Goal: Information Seeking & Learning: Compare options

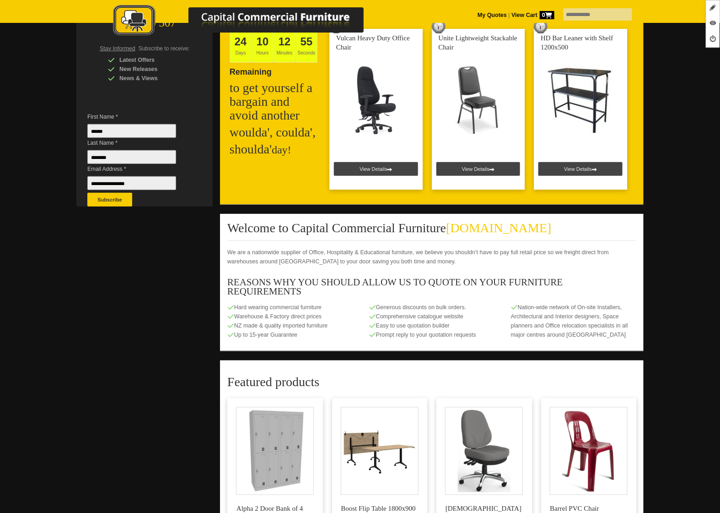
scroll to position [247, 0]
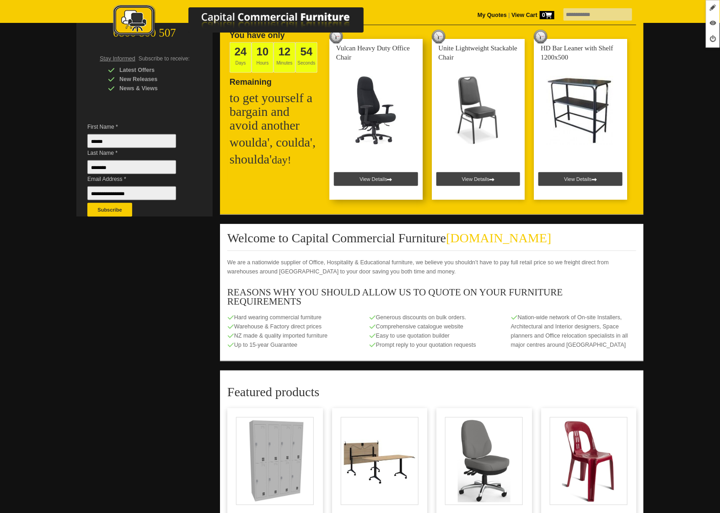
click at [368, 177] on link at bounding box center [376, 119] width 93 height 161
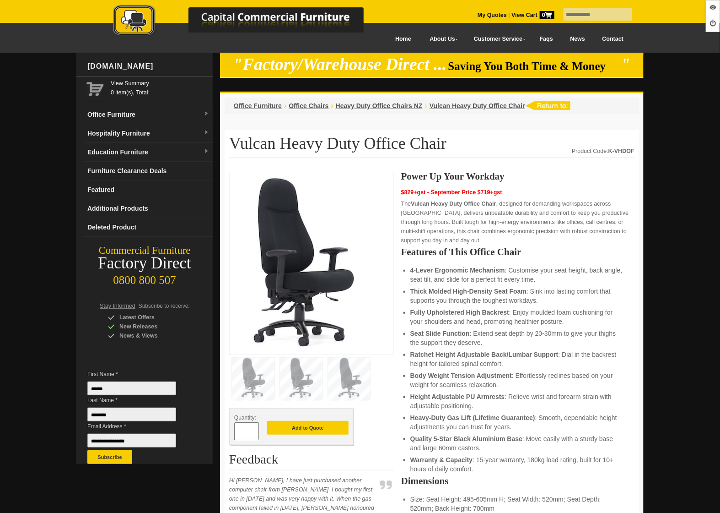
click at [141, 24] on img at bounding box center [248, 21] width 320 height 33
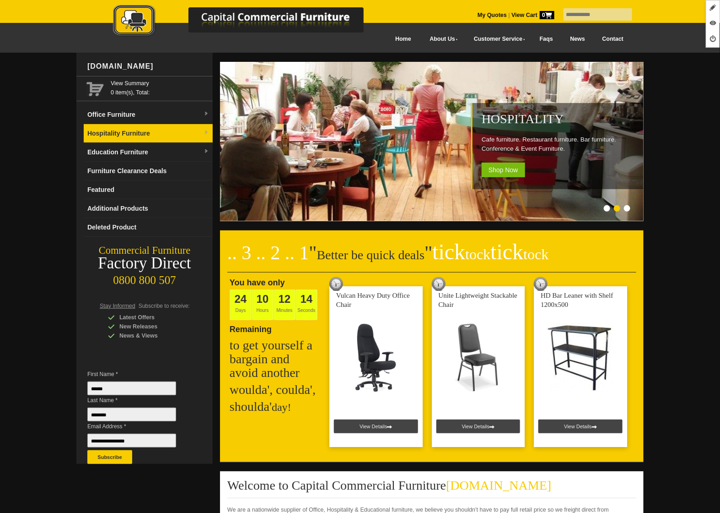
click at [163, 134] on link "Hospitality Furniture" at bounding box center [148, 133] width 129 height 19
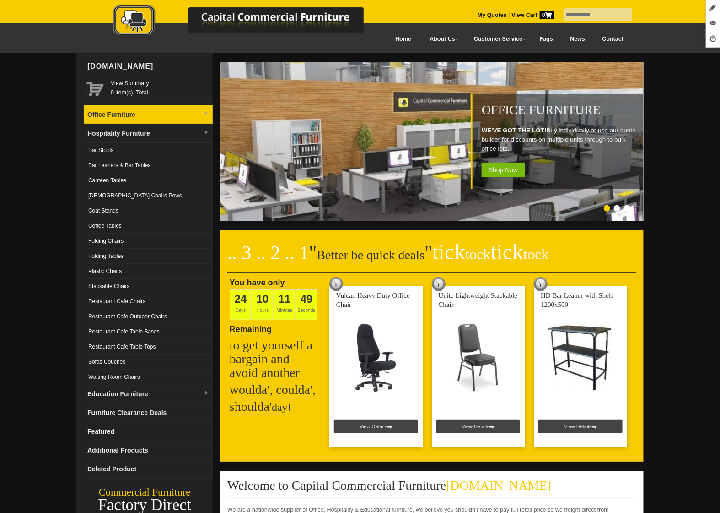
click at [121, 109] on link "Office Furniture" at bounding box center [148, 114] width 129 height 19
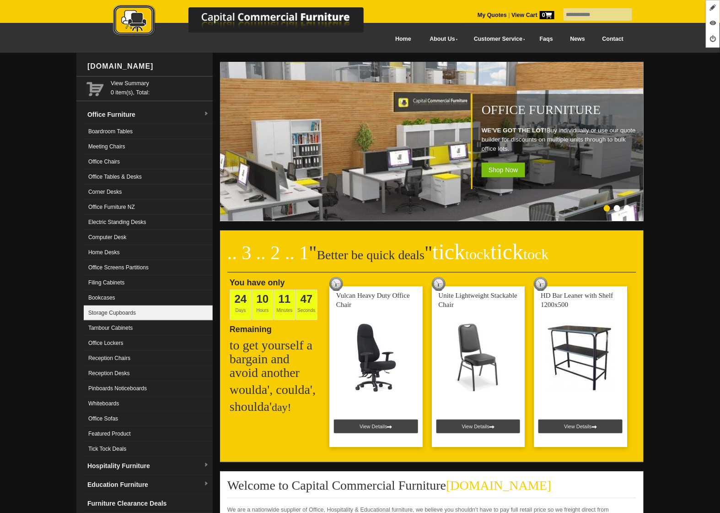
click at [166, 314] on link "Storage Cupboards" at bounding box center [148, 312] width 129 height 15
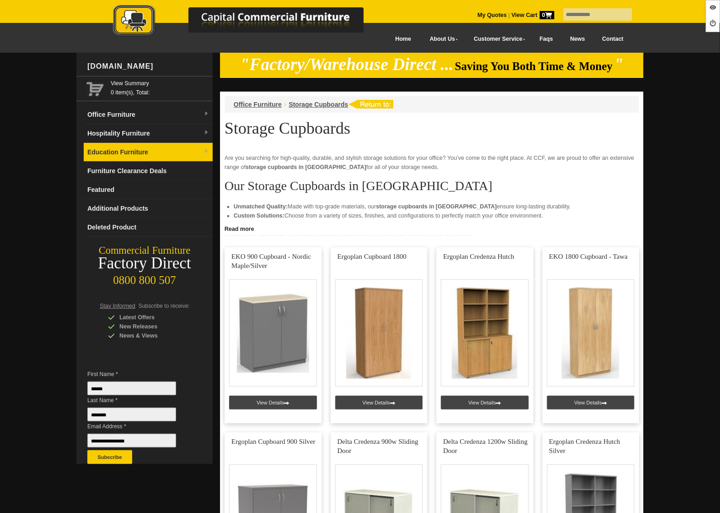
click at [130, 160] on link "Education Furniture" at bounding box center [148, 152] width 129 height 19
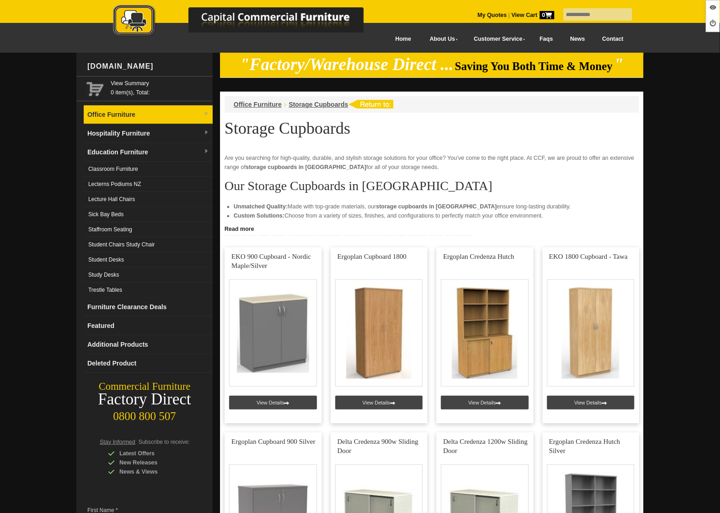
click at [139, 111] on link "Office Furniture" at bounding box center [148, 114] width 129 height 19
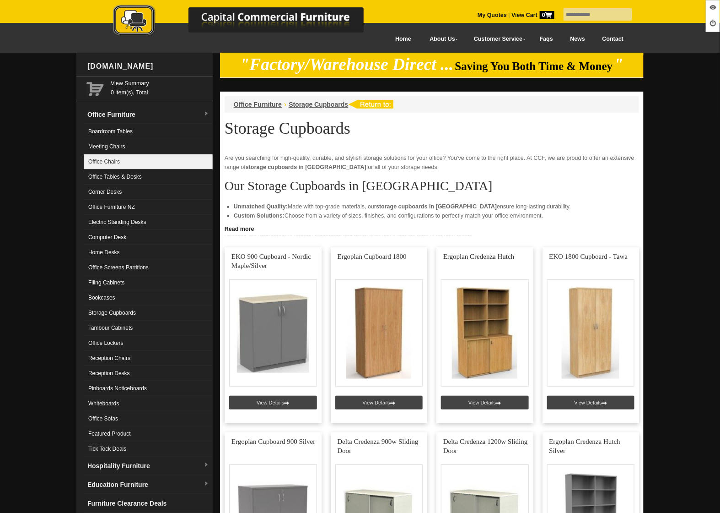
click at [130, 155] on link "Office Chairs" at bounding box center [148, 161] width 129 height 15
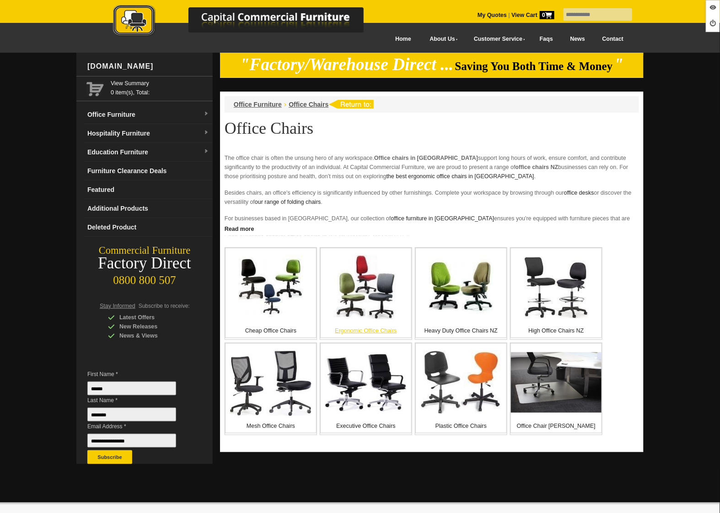
click at [352, 320] on div "Ergonomic Office Chairs" at bounding box center [366, 293] width 92 height 90
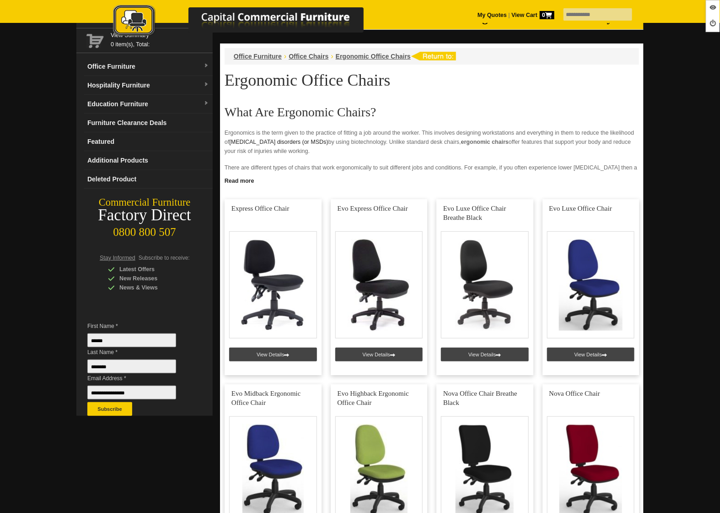
scroll to position [50, 0]
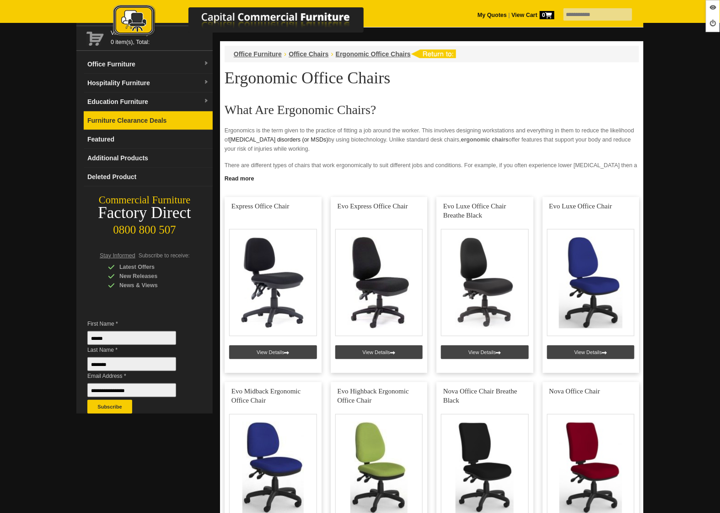
click at [129, 122] on link "Furniture Clearance Deals" at bounding box center [148, 120] width 129 height 19
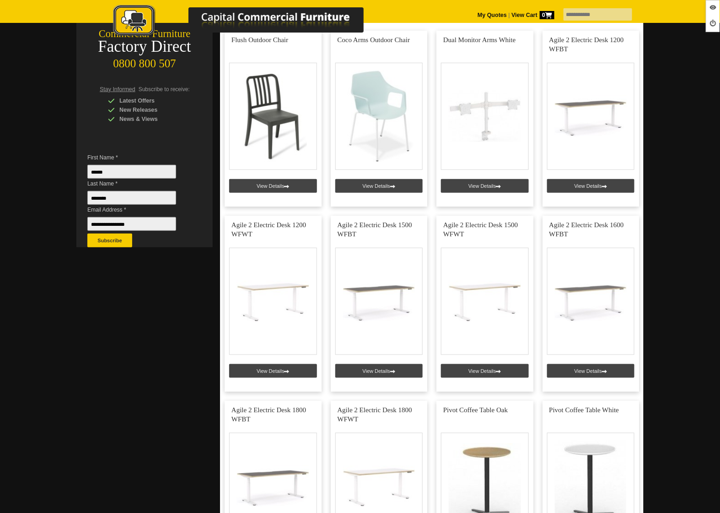
scroll to position [192, 0]
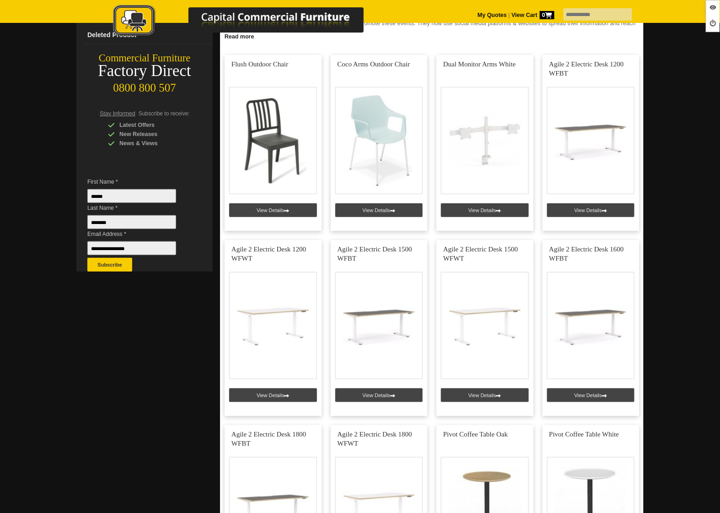
click at [129, 22] on img at bounding box center [248, 21] width 320 height 33
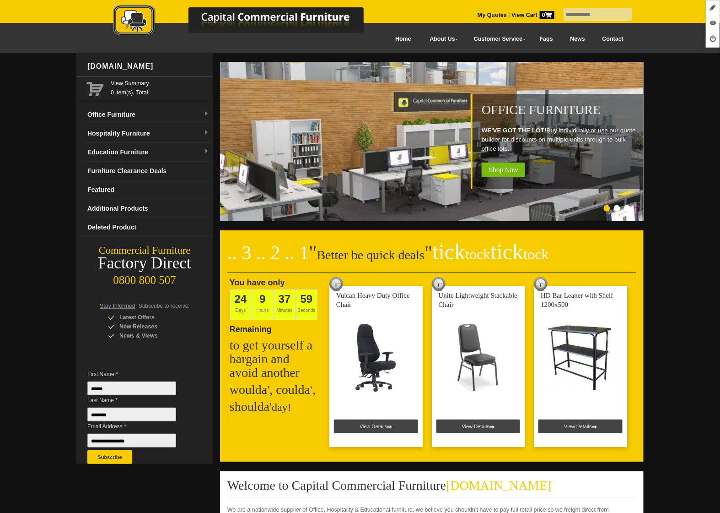
click at [140, 176] on link "Furniture Clearance Deals" at bounding box center [148, 171] width 129 height 19
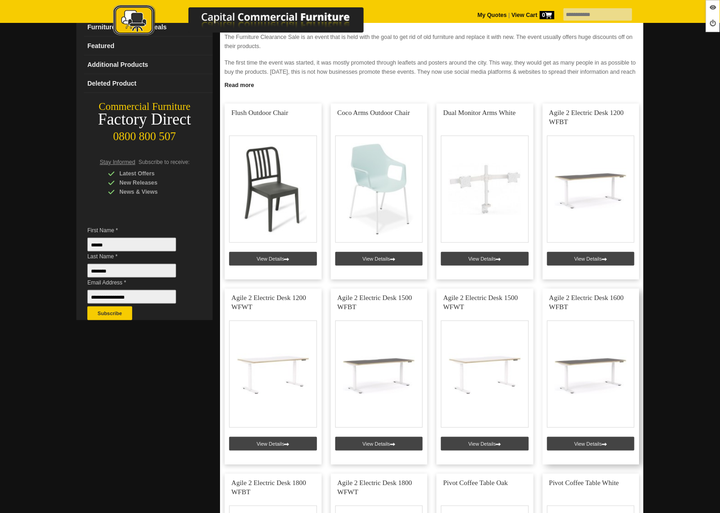
scroll to position [62, 0]
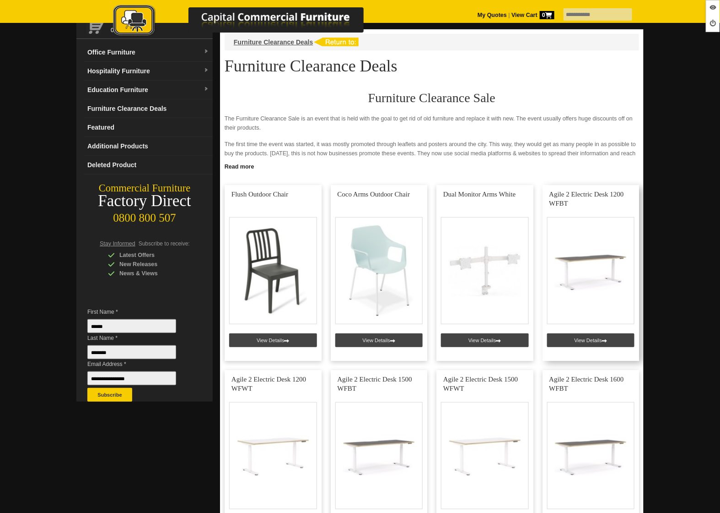
click at [568, 341] on link at bounding box center [591, 273] width 97 height 176
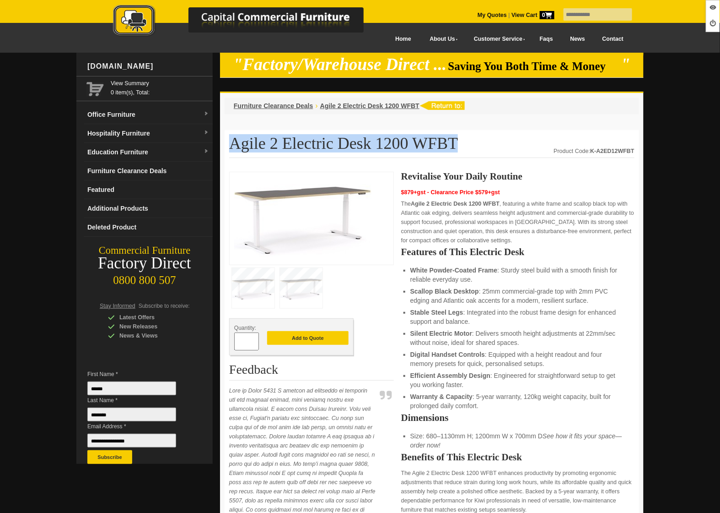
drag, startPoint x: 414, startPoint y: 141, endPoint x: 227, endPoint y: 139, distance: 186.7
click at [227, 139] on div "Agile 2 Electric Desk 1200 WFBT Product Code: K-A2ED12WFBT Quantity: * Add to Q…" at bounding box center [432, 503] width 415 height 747
copy h1 "Agile 2 Electric Desk 1200 WFBT"
click at [450, 153] on h1 "Agile 2 Electric Desk 1200 WFBT" at bounding box center [432, 146] width 406 height 23
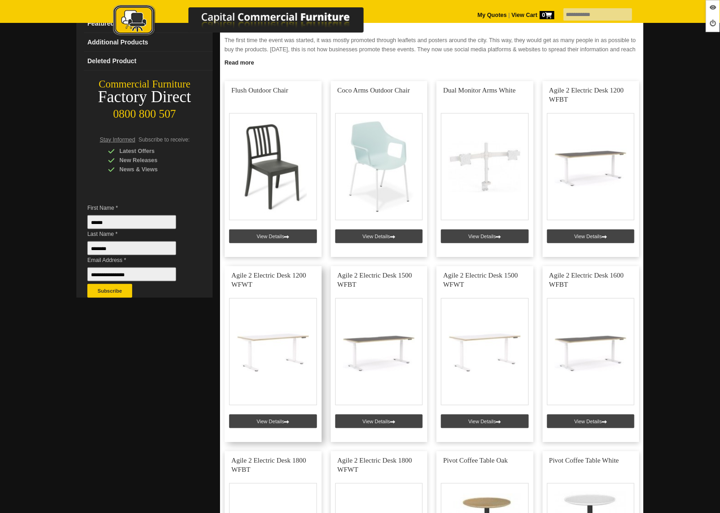
scroll to position [168, 0]
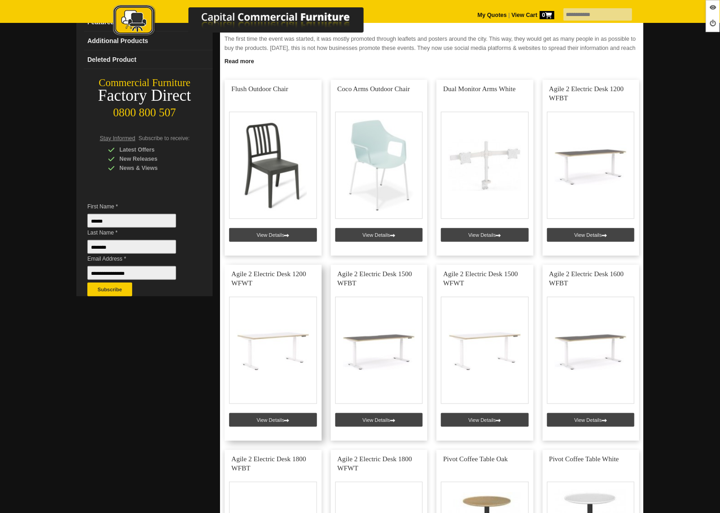
click at [276, 422] on link at bounding box center [273, 353] width 97 height 176
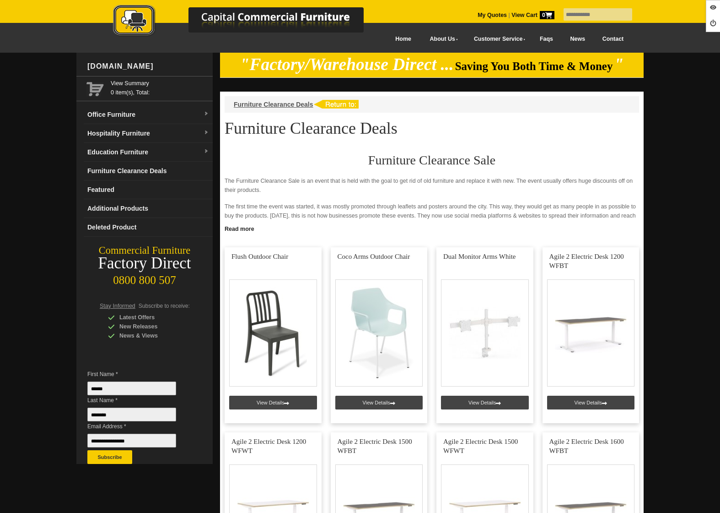
scroll to position [168, 0]
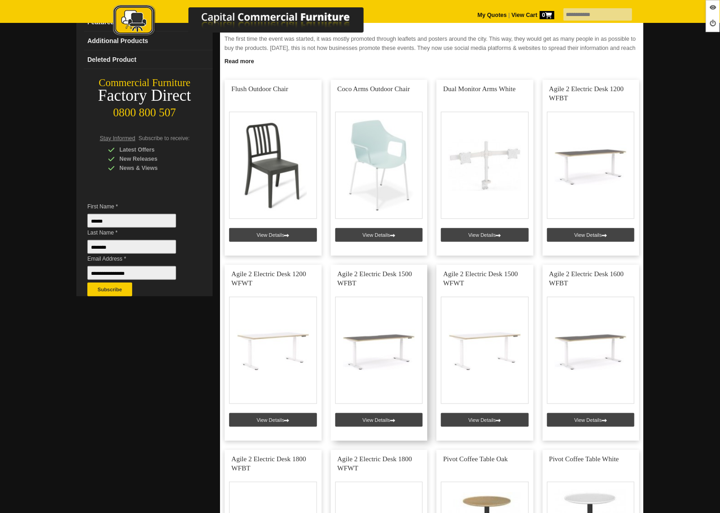
click at [381, 422] on link at bounding box center [379, 353] width 97 height 176
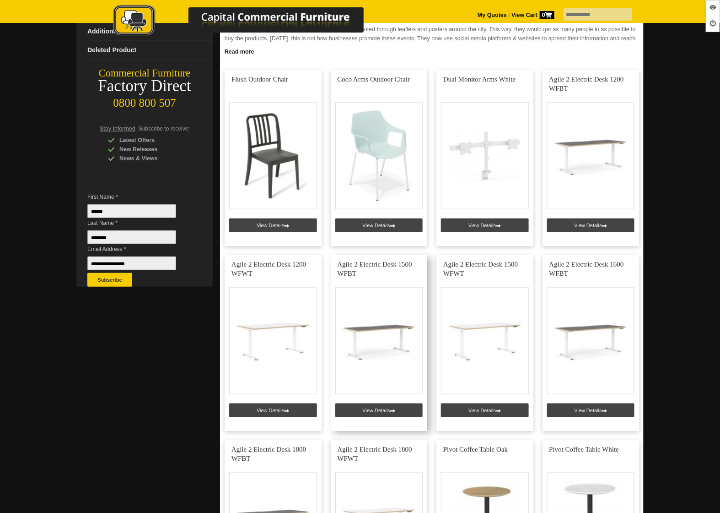
scroll to position [178, 0]
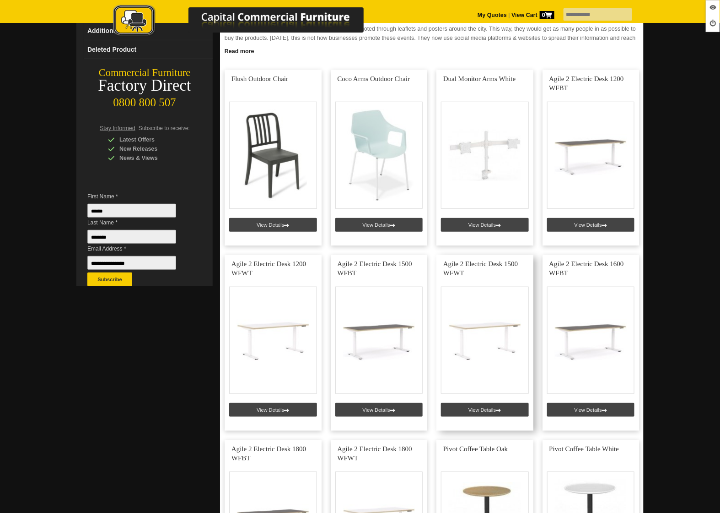
click at [472, 411] on link at bounding box center [485, 342] width 97 height 176
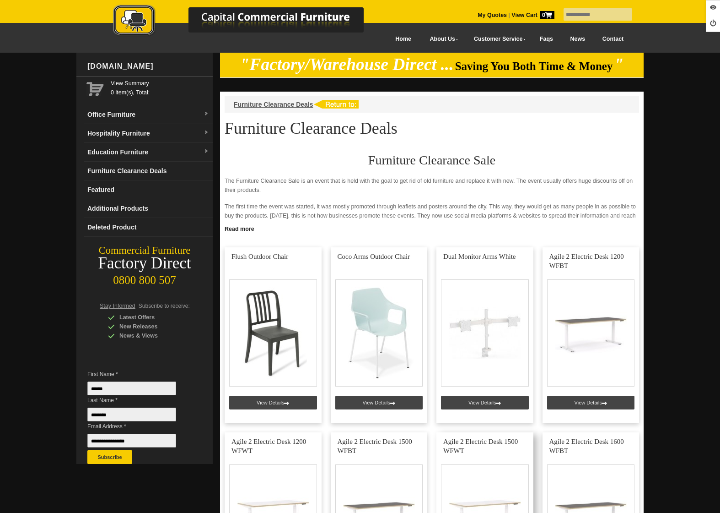
scroll to position [178, 0]
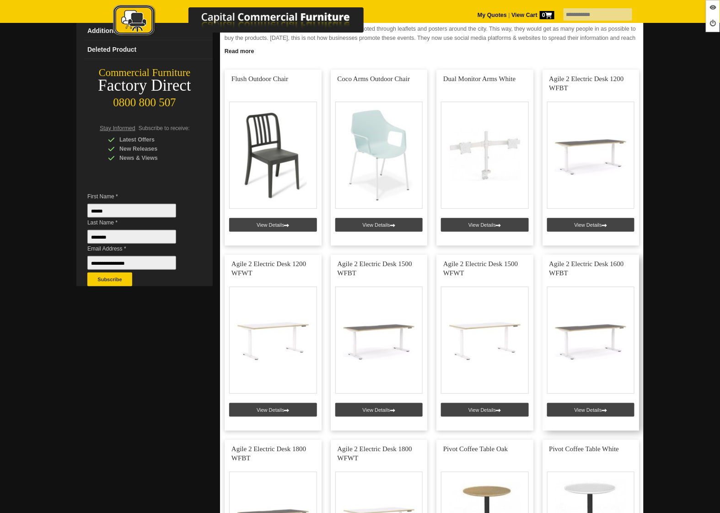
click at [572, 406] on link at bounding box center [591, 342] width 97 height 176
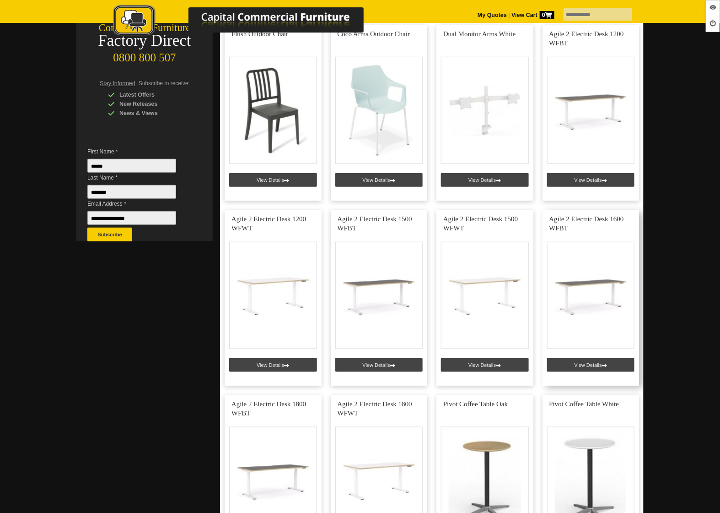
scroll to position [364, 0]
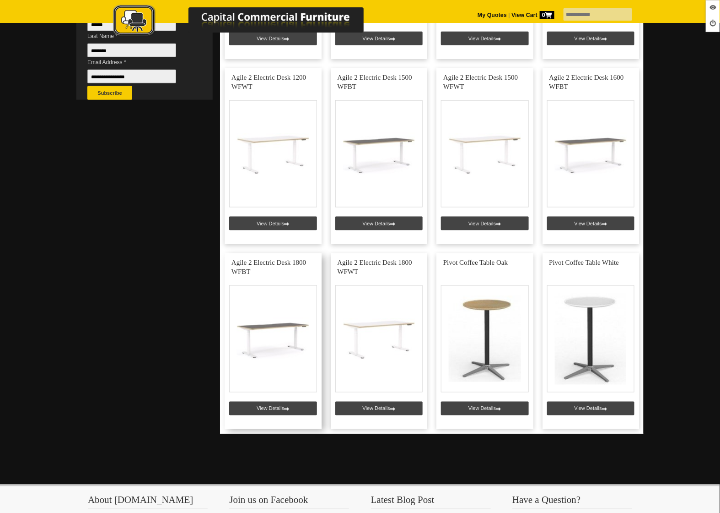
click at [264, 411] on link at bounding box center [273, 341] width 97 height 176
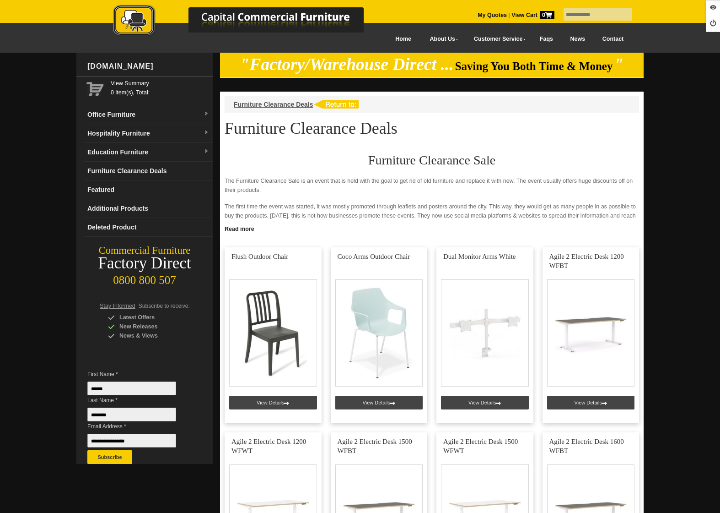
scroll to position [364, 0]
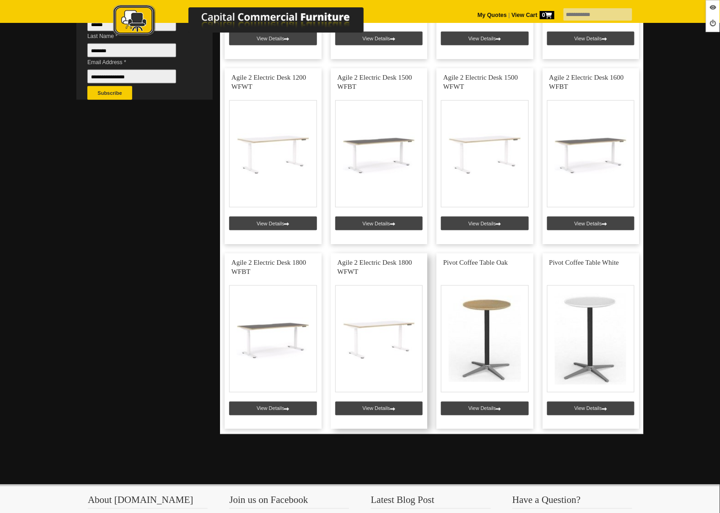
click at [373, 404] on link at bounding box center [379, 341] width 97 height 176
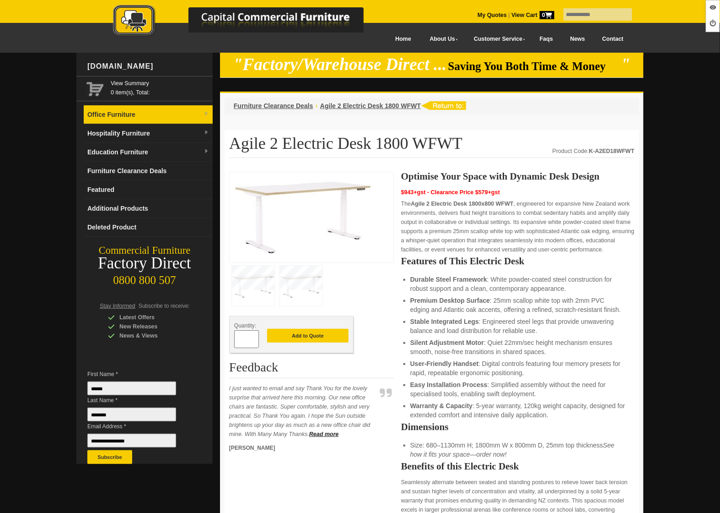
click at [125, 119] on link "Office Furniture" at bounding box center [148, 114] width 129 height 19
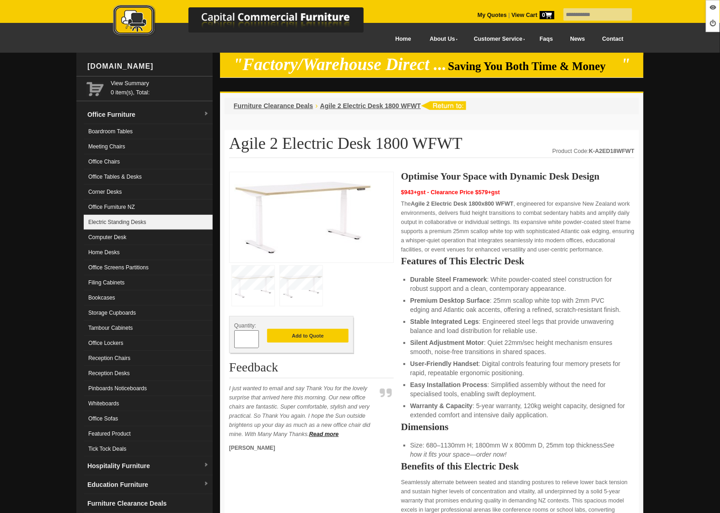
click at [119, 225] on link "Electric Standing Desks" at bounding box center [148, 222] width 129 height 15
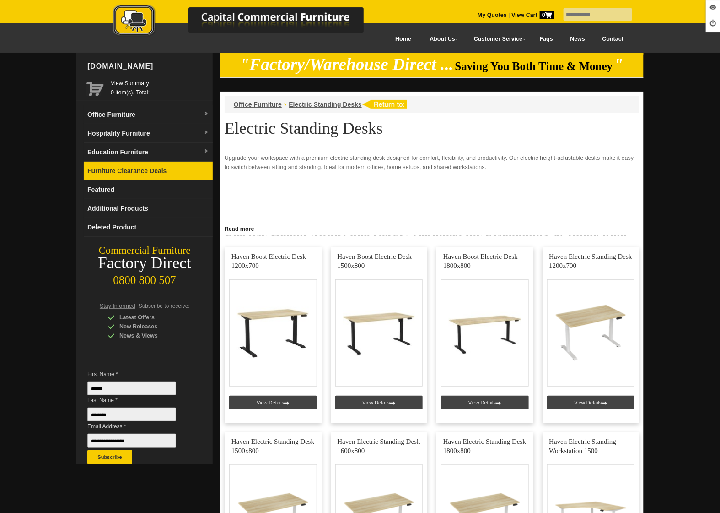
click at [119, 166] on link "Furniture Clearance Deals" at bounding box center [148, 171] width 129 height 19
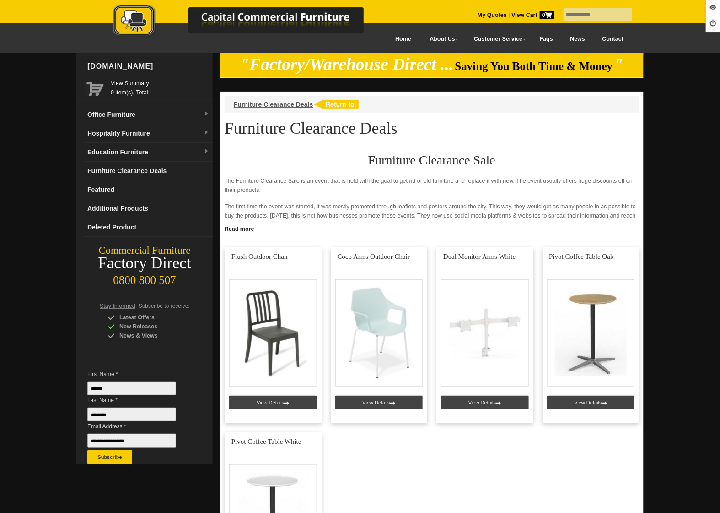
click at [146, 28] on img at bounding box center [248, 21] width 320 height 33
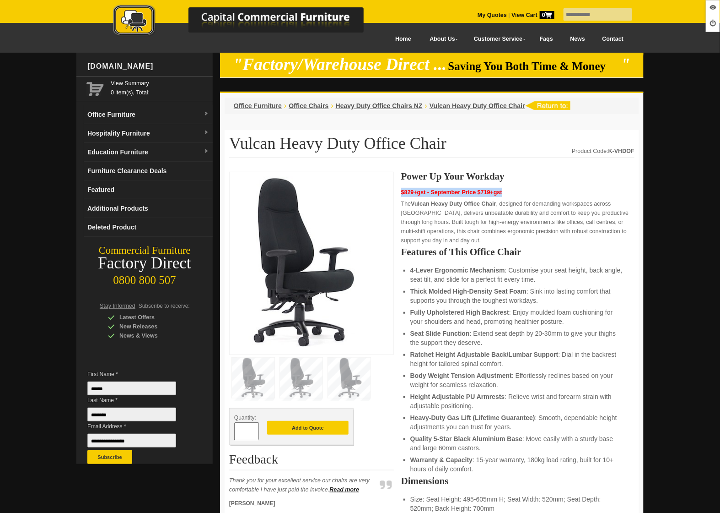
drag, startPoint x: 502, startPoint y: 190, endPoint x: 402, endPoint y: 191, distance: 99.8
click at [402, 191] on span "$829+gst - September Price $719+gst" at bounding box center [451, 192] width 101 height 6
copy span "$829+gst - September Price $719+gst"
click at [139, 30] on img at bounding box center [248, 21] width 320 height 33
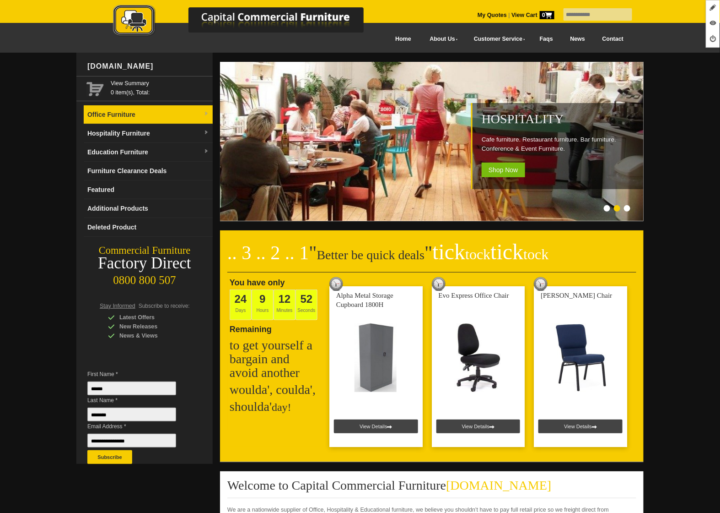
click at [136, 119] on link "Office Furniture" at bounding box center [148, 114] width 129 height 19
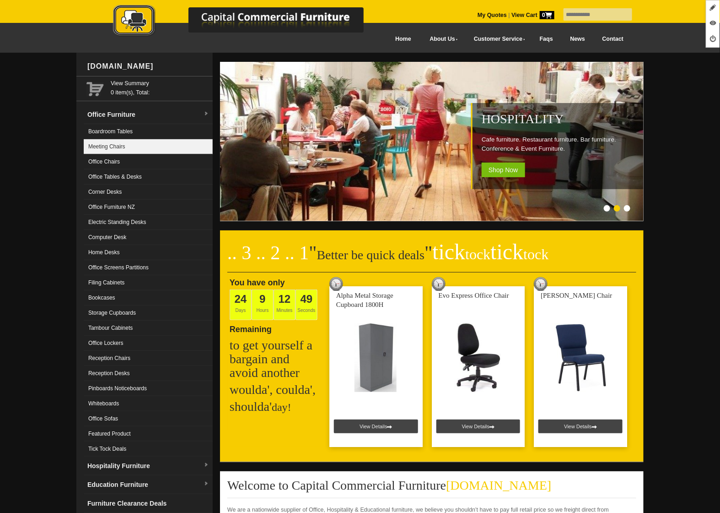
click at [162, 152] on link "Meeting Chairs" at bounding box center [148, 146] width 129 height 15
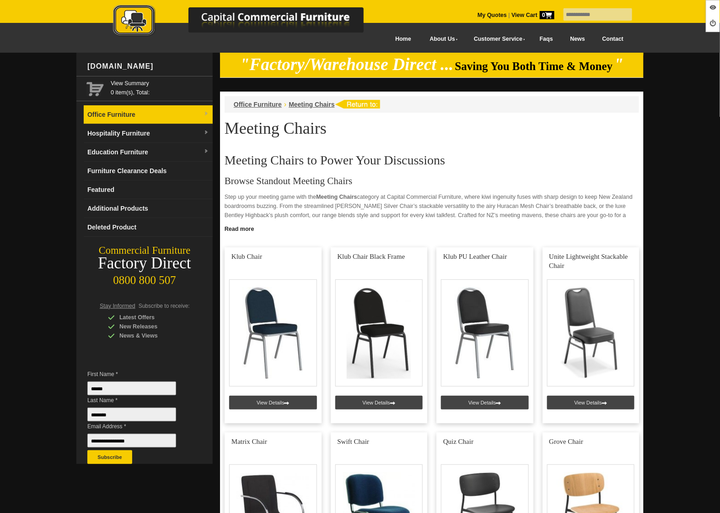
click at [137, 123] on link "Office Furniture" at bounding box center [148, 114] width 129 height 19
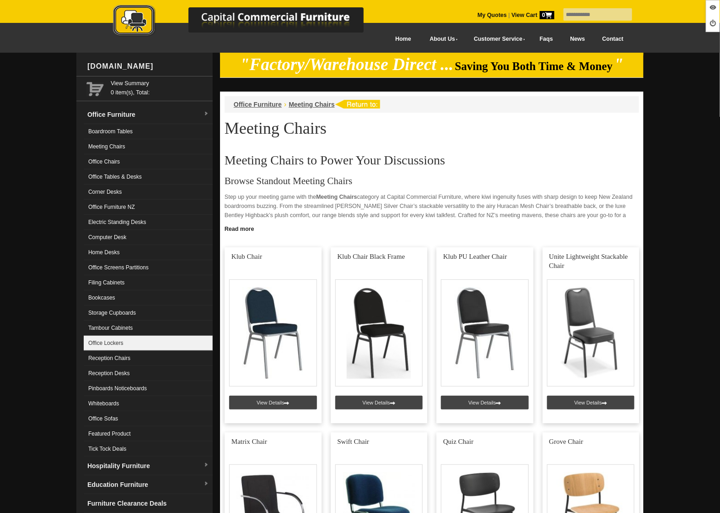
click at [112, 338] on link "Office Lockers" at bounding box center [148, 342] width 129 height 15
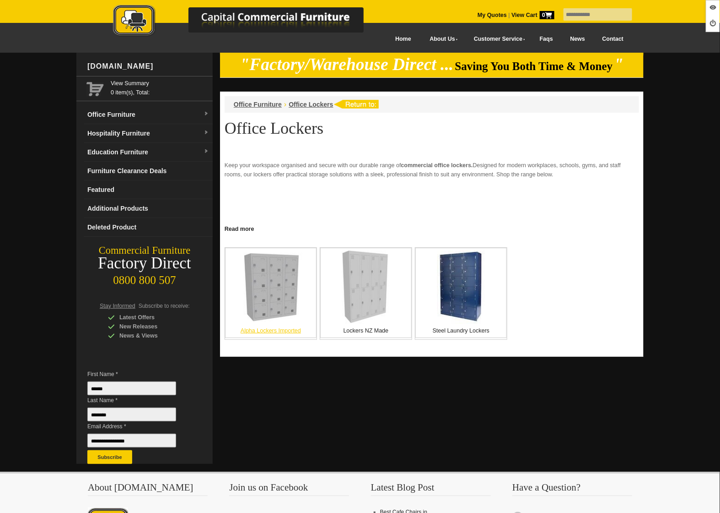
click at [272, 288] on img at bounding box center [271, 287] width 69 height 69
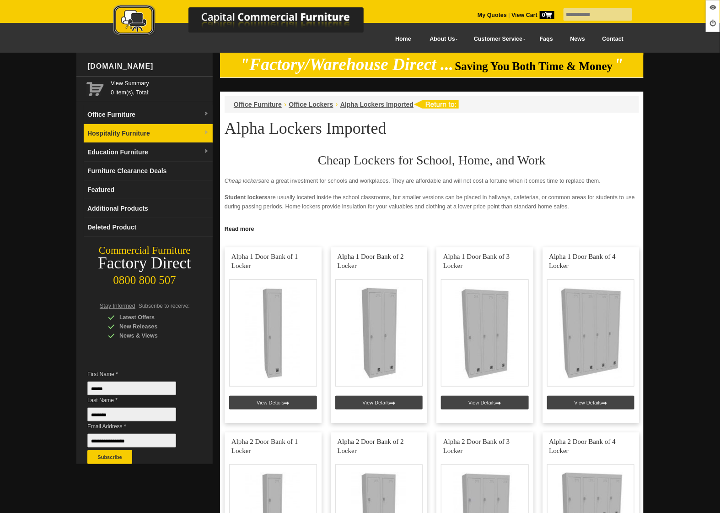
click at [172, 141] on link "Hospitality Furniture" at bounding box center [148, 133] width 129 height 19
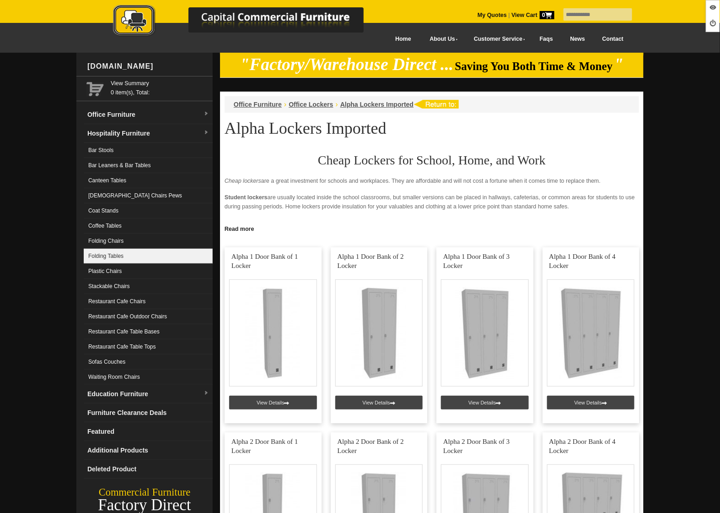
click at [155, 252] on link "Folding Tables" at bounding box center [148, 256] width 129 height 15
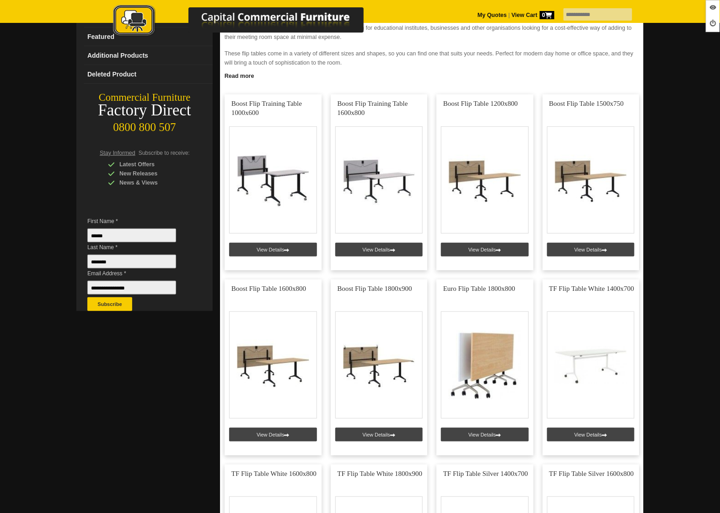
scroll to position [259, 0]
